Goal: Information Seeking & Learning: Learn about a topic

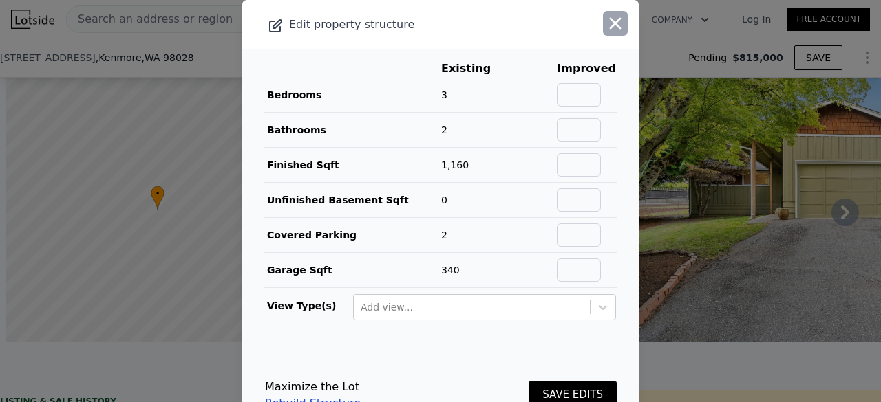
scroll to position [0, 6]
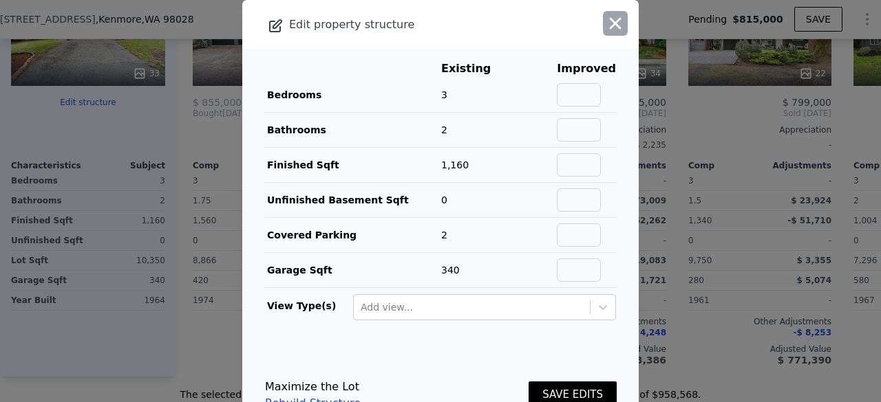
click at [605, 17] on icon "button" at bounding box center [614, 23] width 19 height 19
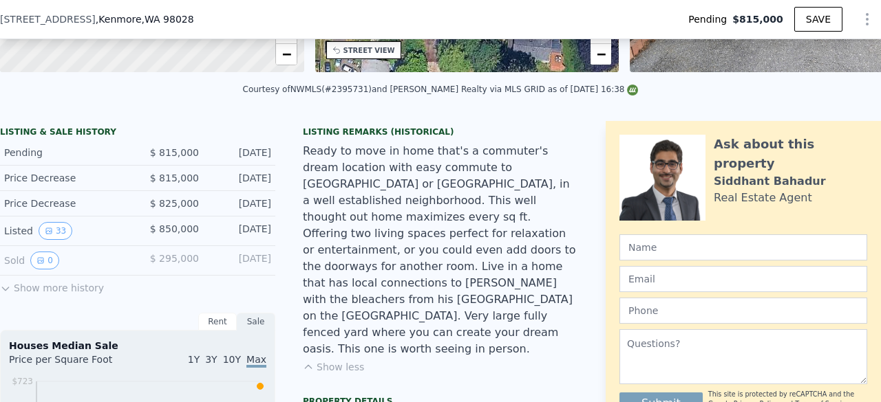
scroll to position [12, 0]
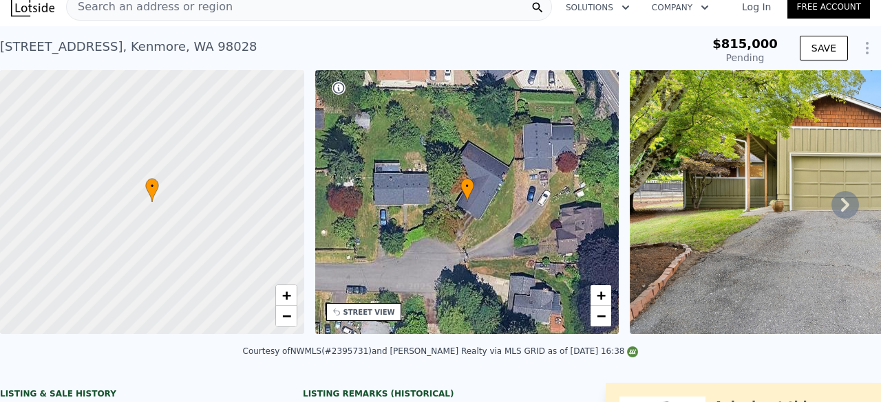
click at [291, 21] on div "Search an address or region" at bounding box center [309, 7] width 486 height 28
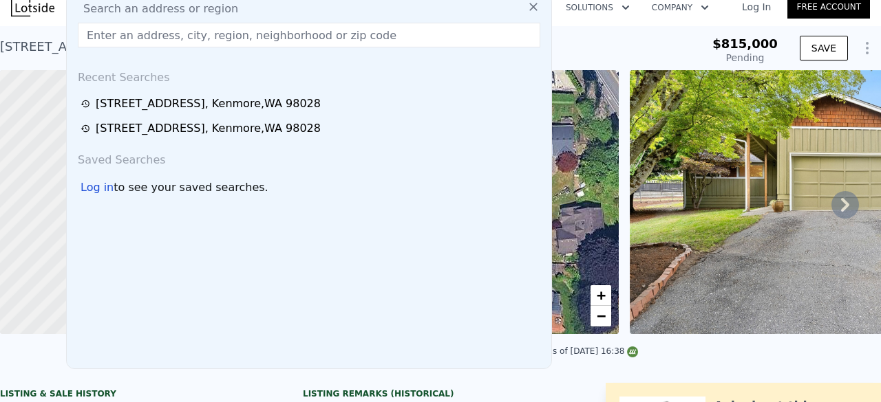
scroll to position [0, 0]
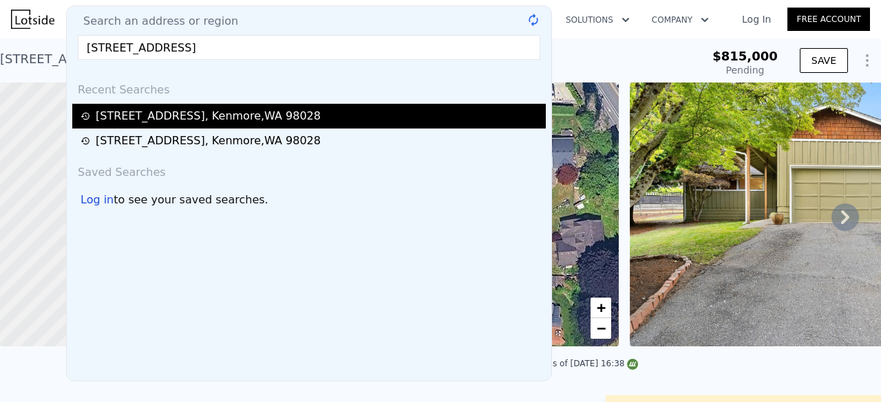
type input "[STREET_ADDRESS]"
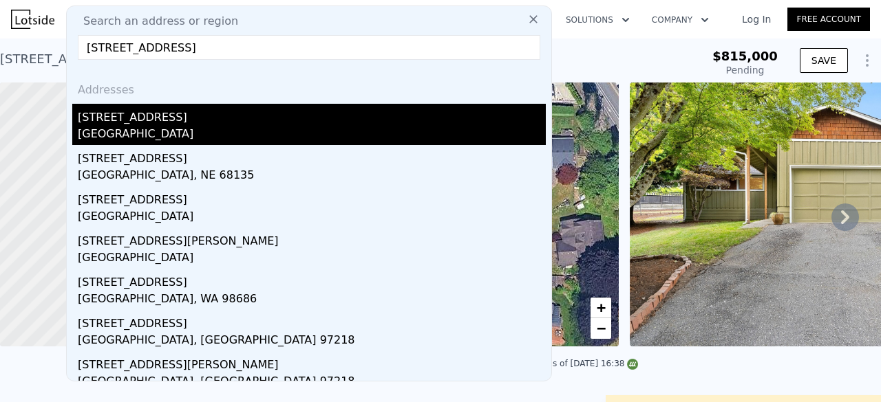
click at [187, 122] on div "[STREET_ADDRESS]" at bounding box center [312, 115] width 468 height 22
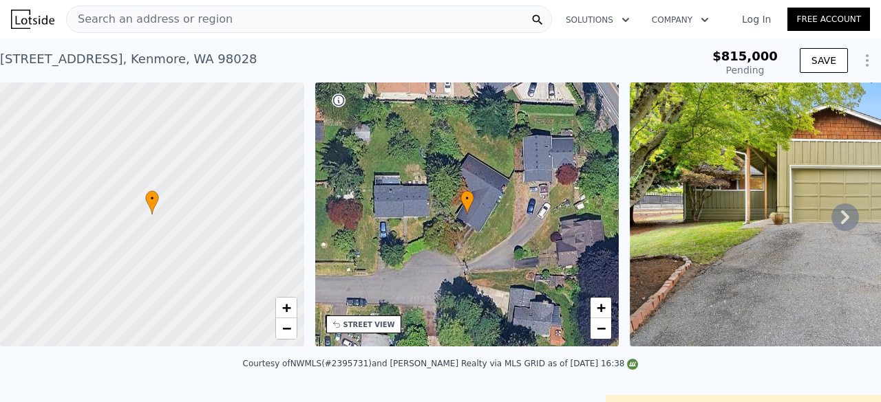
type input "4"
type input "1.5"
type input "1480"
type input "2529"
type input "8798"
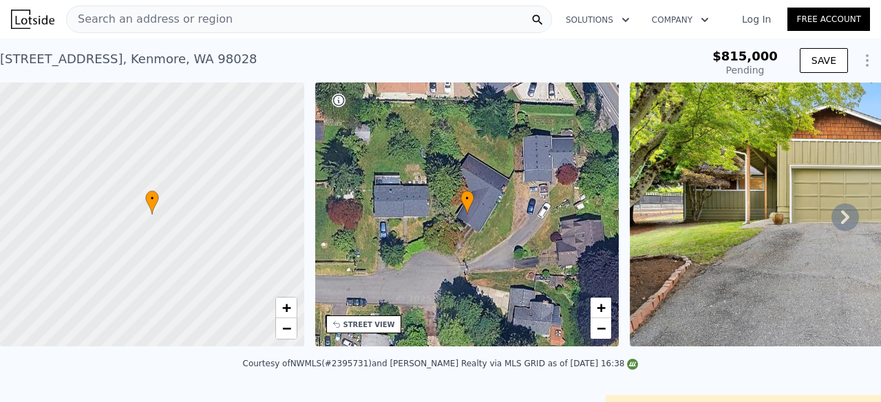
type input "18300"
type input "$ 1,203,000"
type input "7"
type input "$ 36,290"
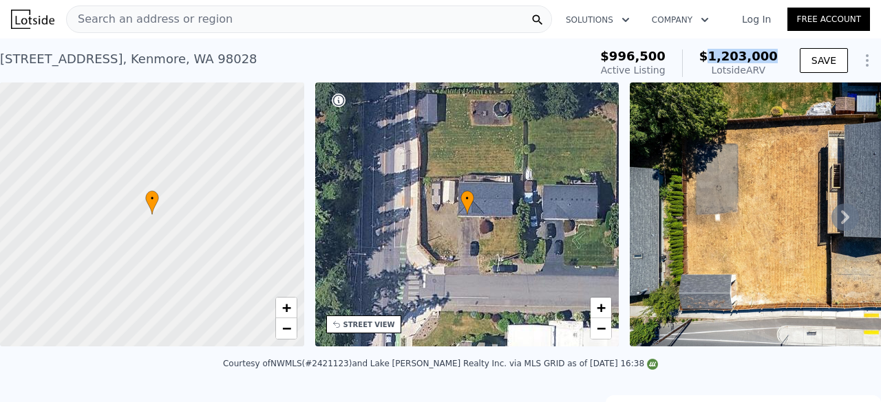
drag, startPoint x: 714, startPoint y: 56, endPoint x: 775, endPoint y: 56, distance: 60.5
click at [775, 56] on div "$996,500 Active Listing $1,203,000 Lotside ARV" at bounding box center [688, 63] width 188 height 39
click at [662, 40] on div "[STREET_ADDRESS] Active at $996,500 (~ARV $1.203m ) $996,500 Active Listing $1,…" at bounding box center [440, 61] width 881 height 44
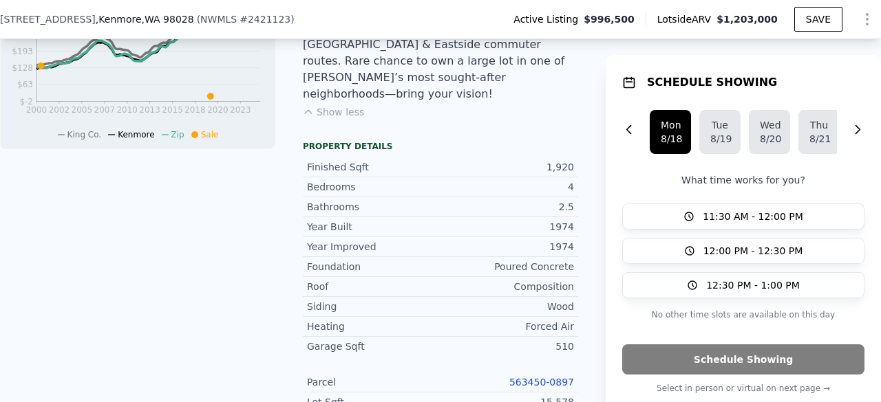
scroll to position [682, 0]
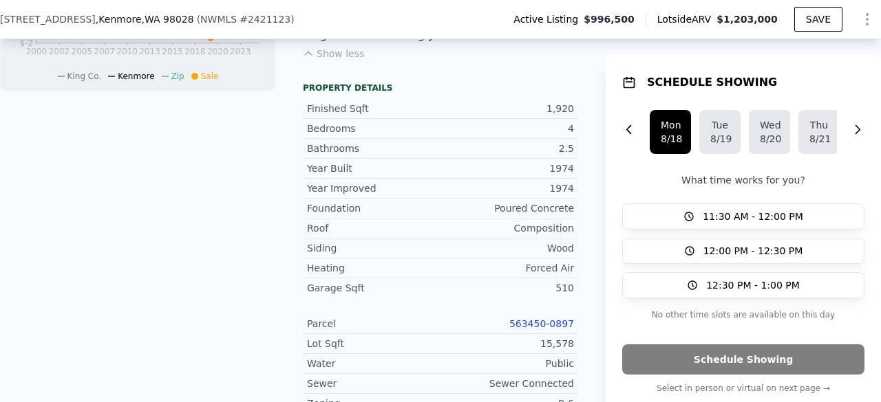
click at [552, 318] on link "563450-0897" at bounding box center [541, 323] width 65 height 11
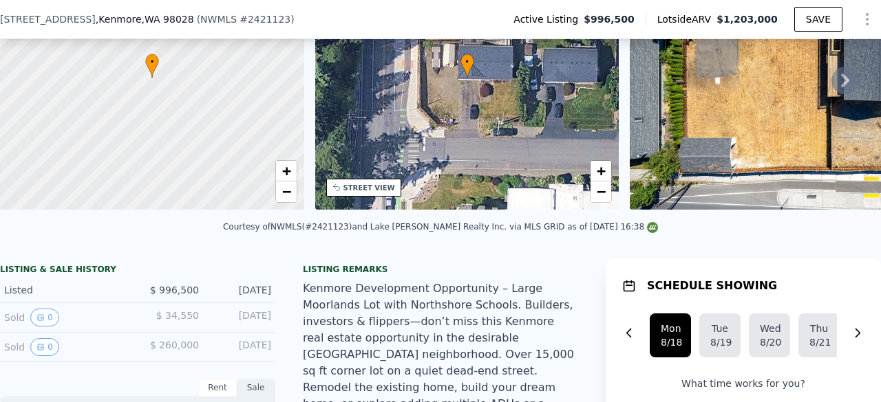
scroll to position [33, 0]
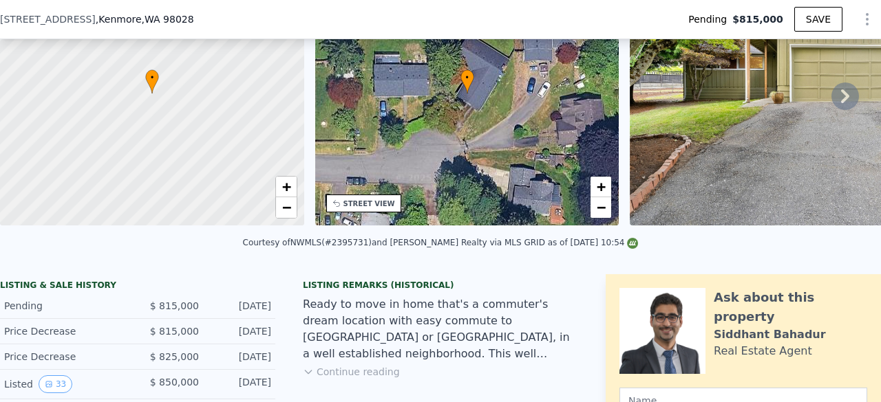
type input "$ 1,978,000"
type input "$ 160,575"
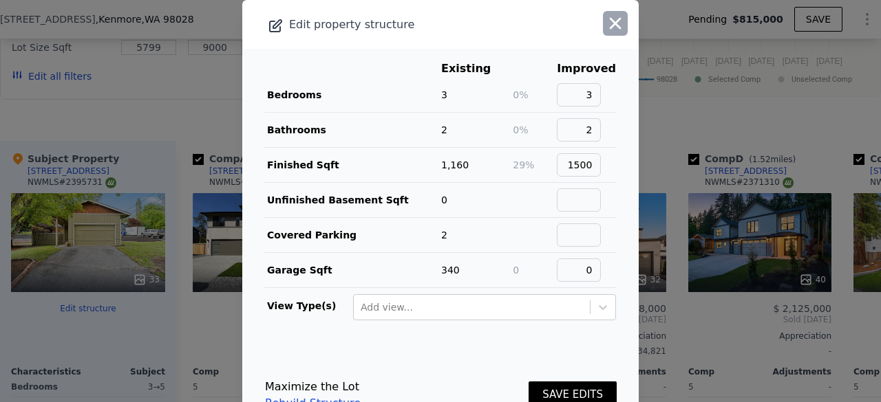
click at [605, 21] on icon "button" at bounding box center [614, 23] width 19 height 19
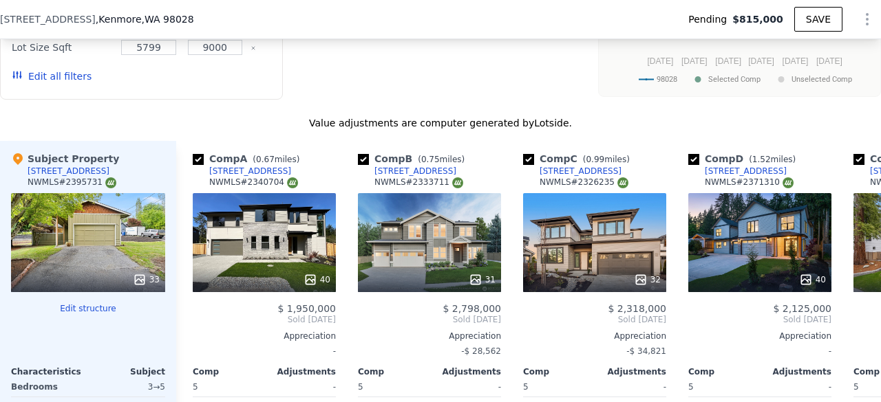
type input "$ 1,978,000"
type input "$ 160,575"
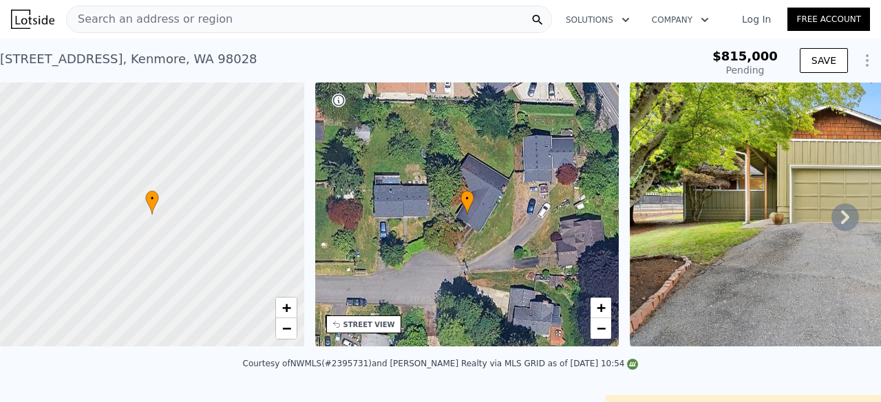
click at [186, 20] on span "Search an address or region" at bounding box center [150, 19] width 166 height 17
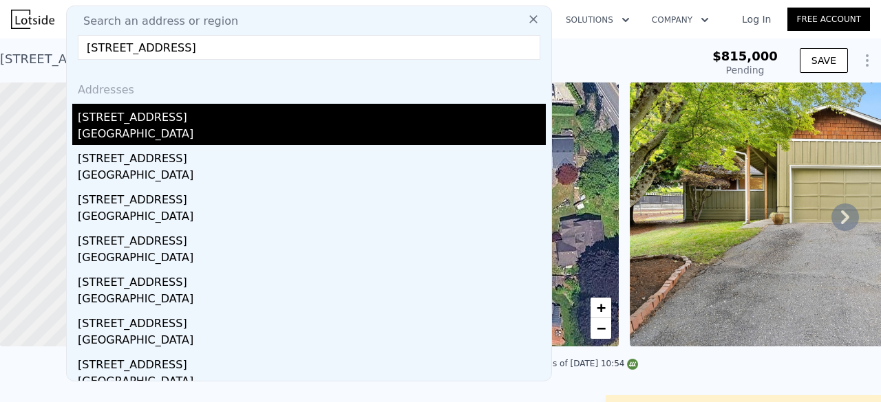
type input "6822 NE 165th St, Kenmore, WA 98028"
click at [177, 120] on div "[STREET_ADDRESS]" at bounding box center [312, 115] width 468 height 22
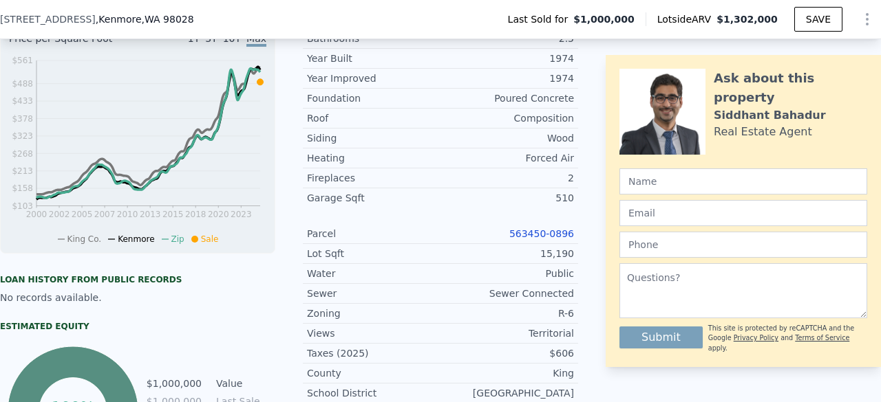
scroll to position [682, 0]
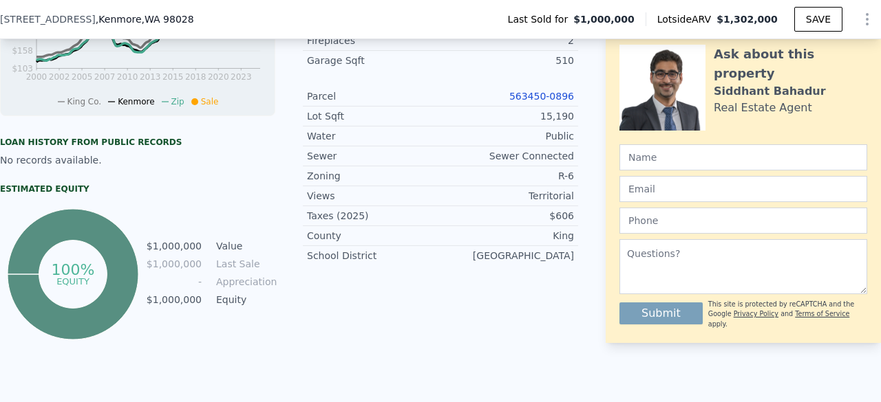
click at [534, 102] on link "563450-0896" at bounding box center [541, 96] width 65 height 11
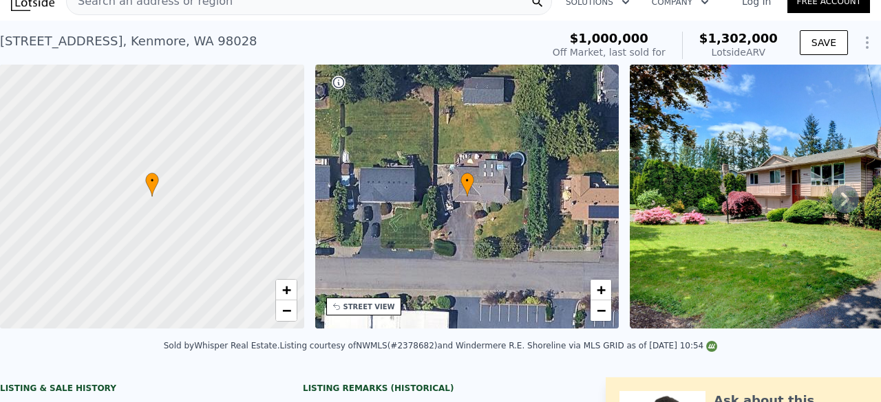
scroll to position [5, 0]
